Goal: Task Accomplishment & Management: Manage account settings

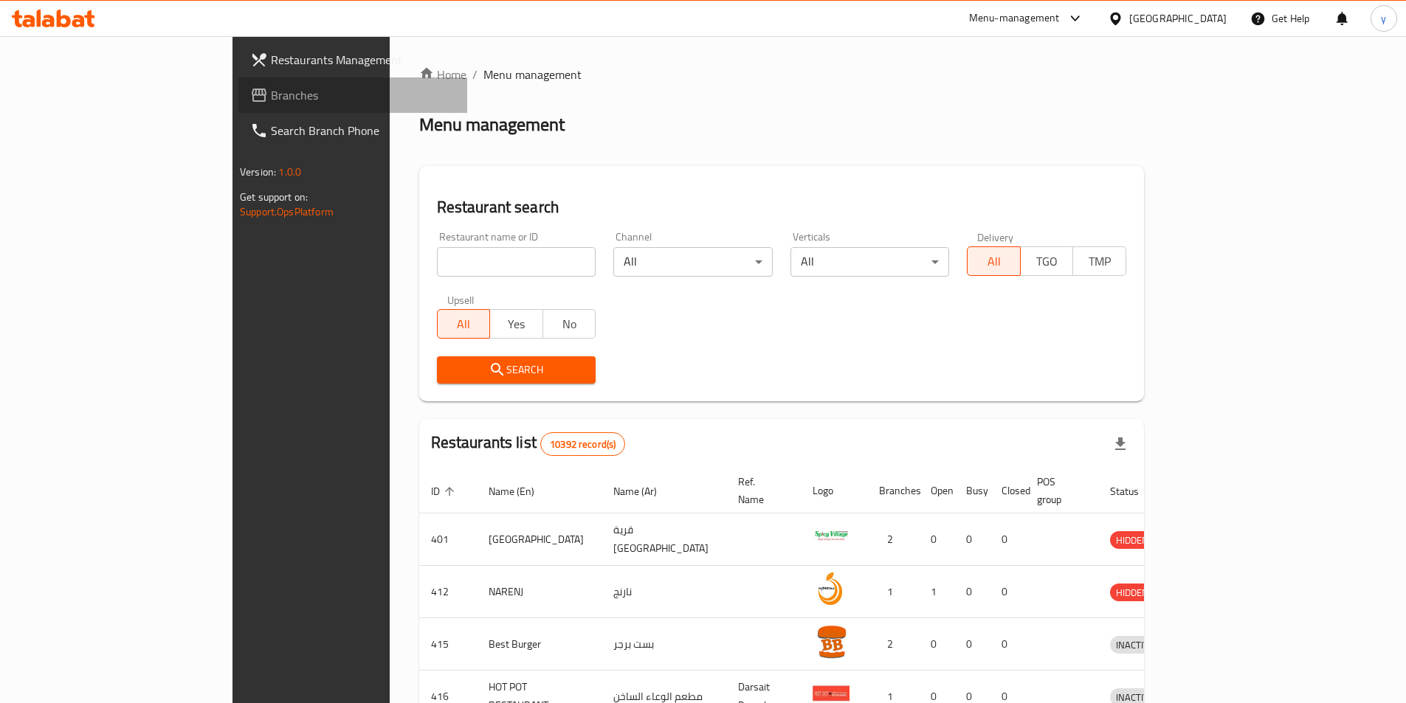
click at [271, 100] on span "Branches" at bounding box center [363, 95] width 185 height 18
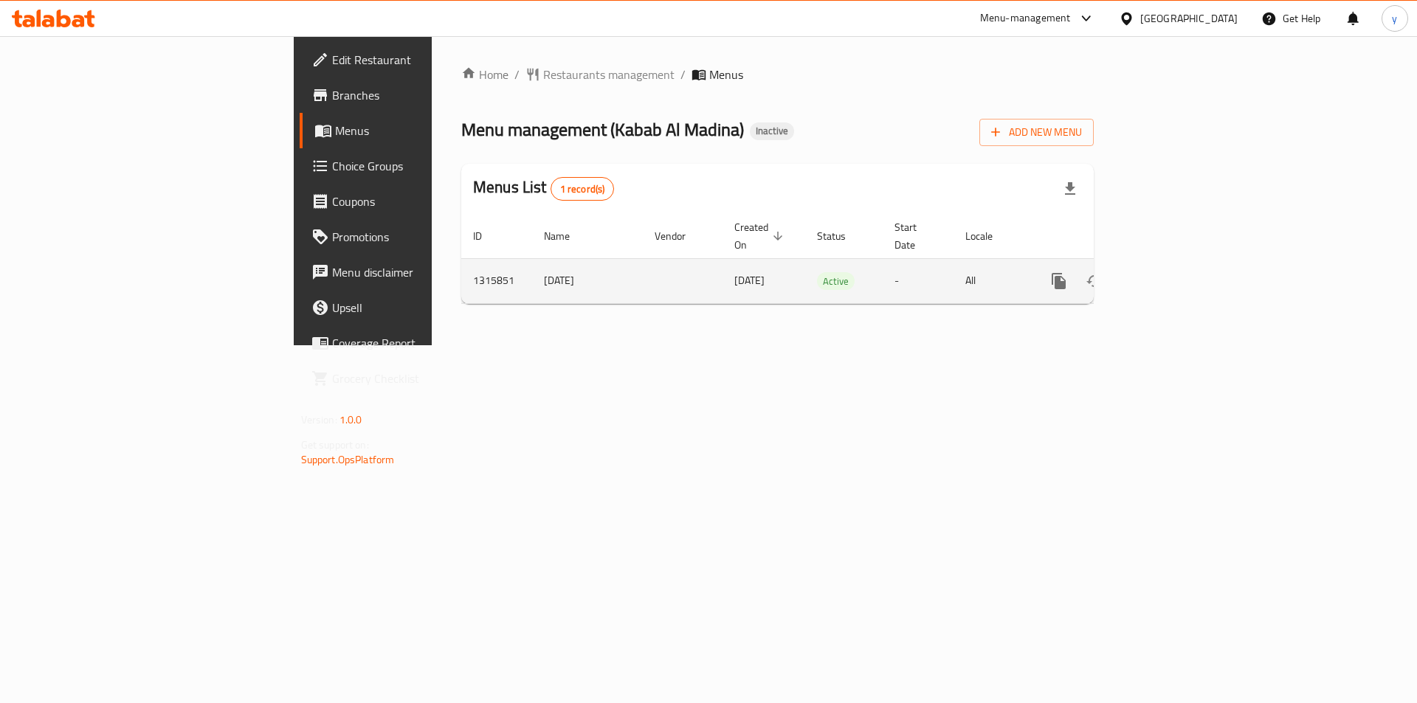
click at [1172, 275] on icon "enhanced table" at bounding box center [1165, 281] width 13 height 13
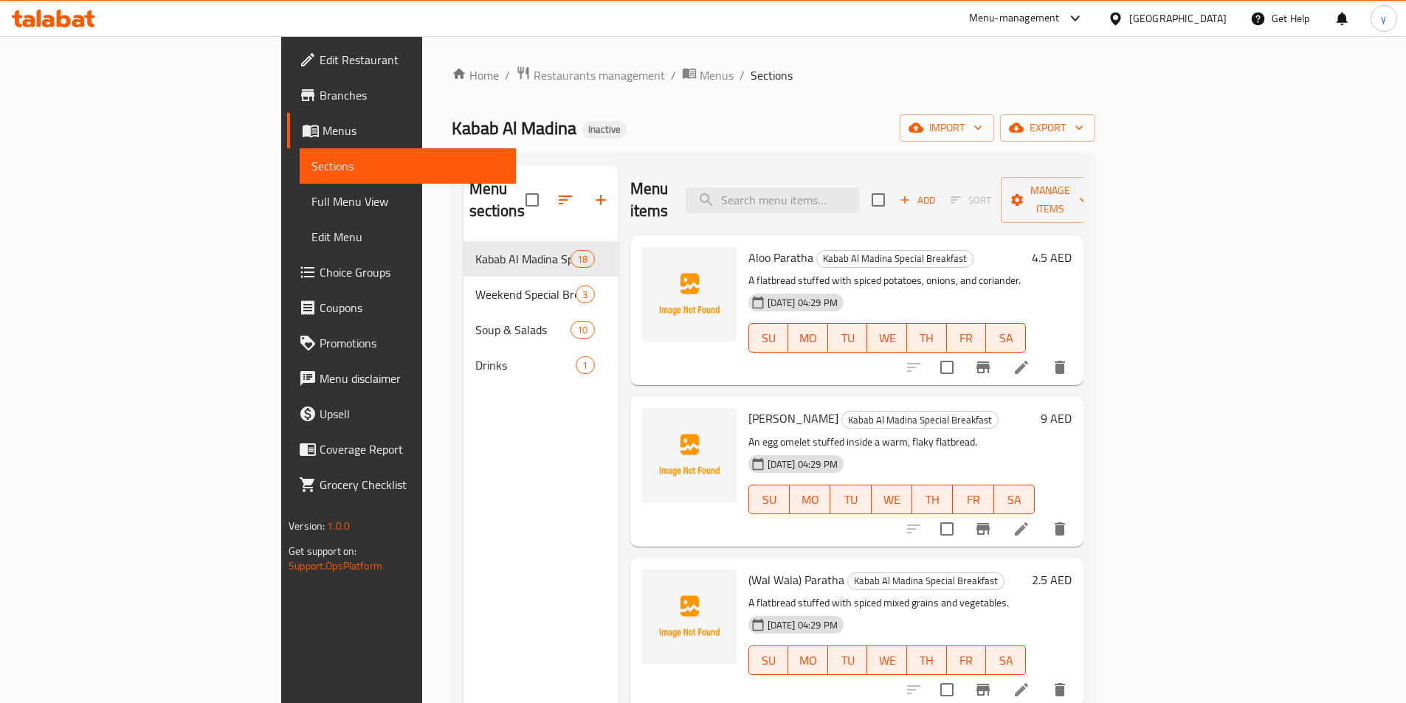
click at [748, 247] on span "Aloo Paratha" at bounding box center [780, 258] width 65 height 22
copy h6 "Aloo Paratha"
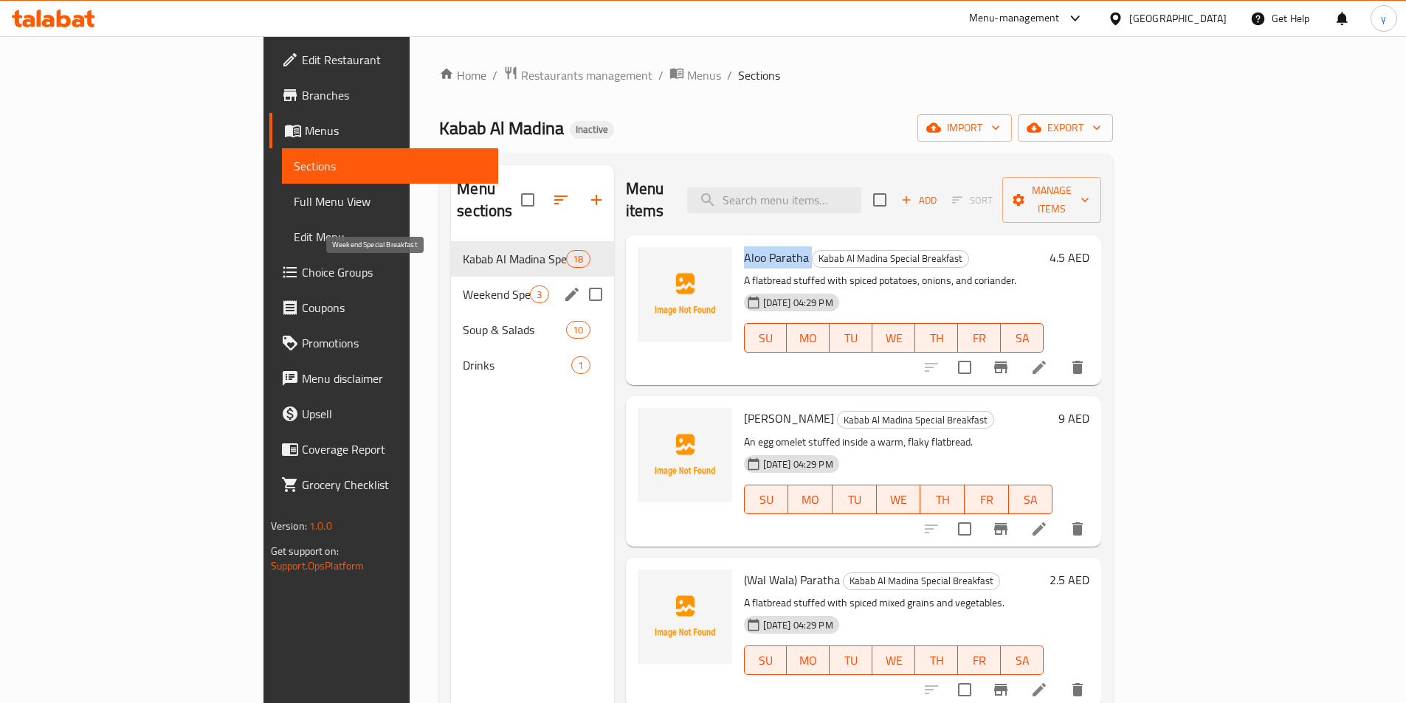
click at [463, 286] on span "Weekend Special Breakfast" at bounding box center [496, 295] width 67 height 18
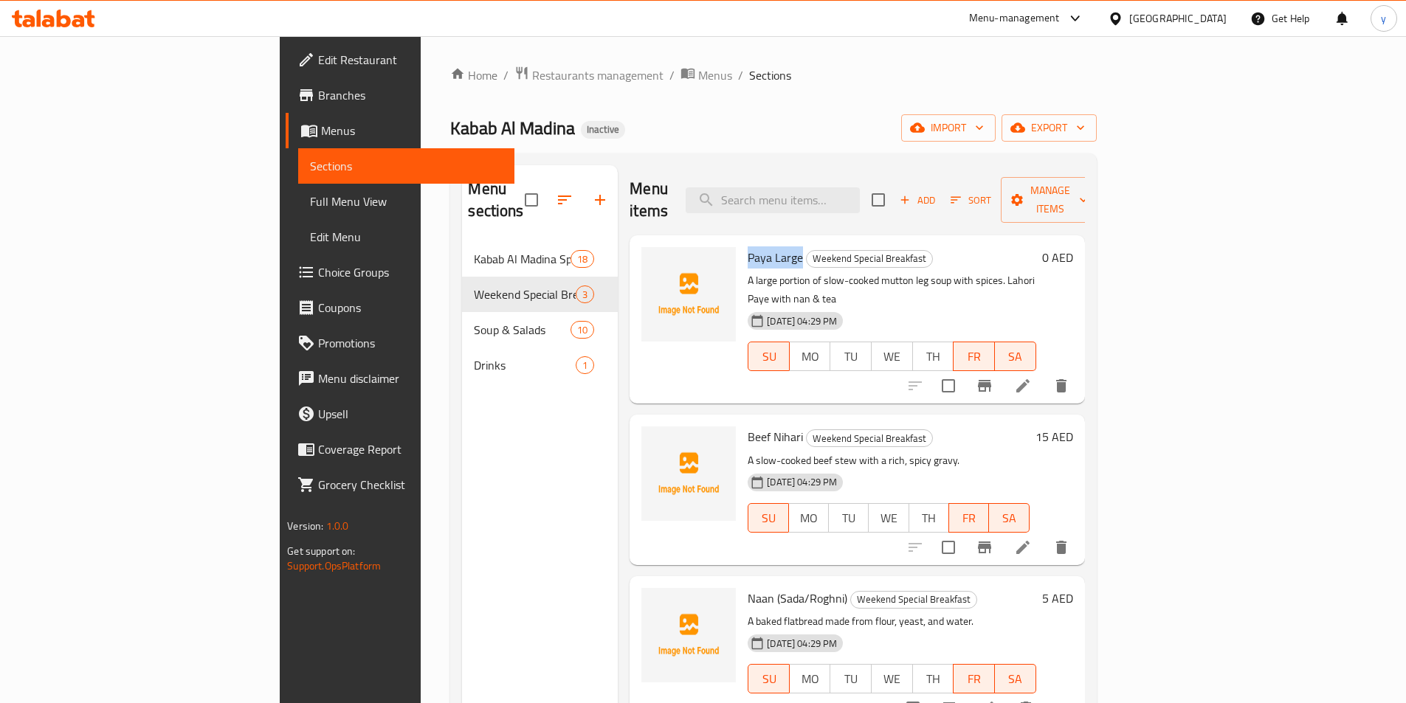
drag, startPoint x: 730, startPoint y: 241, endPoint x: 680, endPoint y: 227, distance: 51.9
click at [748, 247] on span "Paya Large" at bounding box center [775, 258] width 55 height 22
copy span "Paya Large"
